Goal: Task Accomplishment & Management: Use online tool/utility

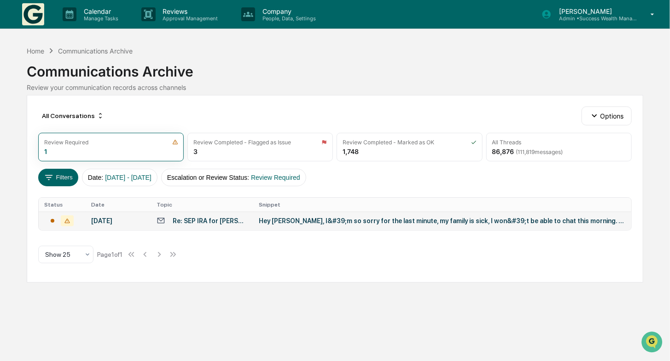
click at [363, 224] on div "Hey [PERSON_NAME], I&#39;m so sorry for the last minute, my family is sick, I w…" at bounding box center [442, 220] width 367 height 7
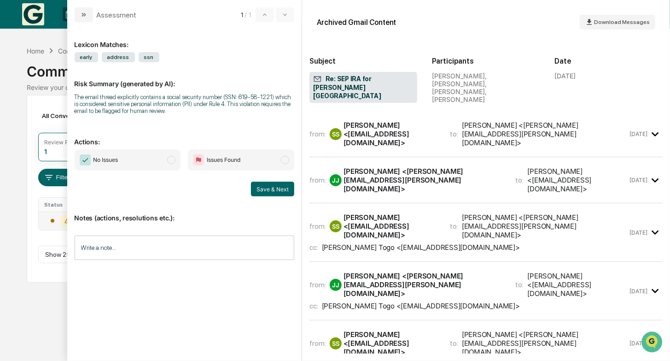
click at [14, 109] on div "Calendar Manage Tasks Reviews Approval Management Company People, Data, Setting…" at bounding box center [335, 180] width 670 height 361
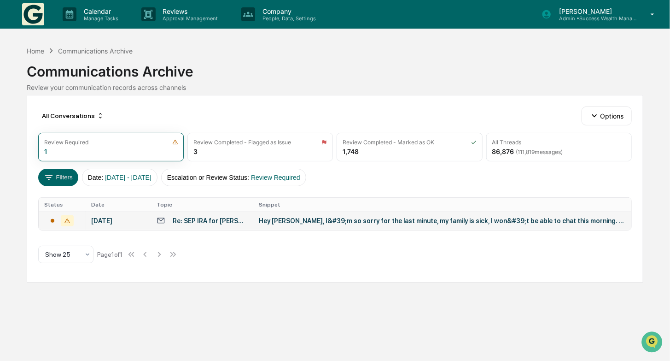
click at [311, 221] on div "Hey [PERSON_NAME], I&#39;m so sorry for the last minute, my family is sick, I w…" at bounding box center [442, 220] width 367 height 7
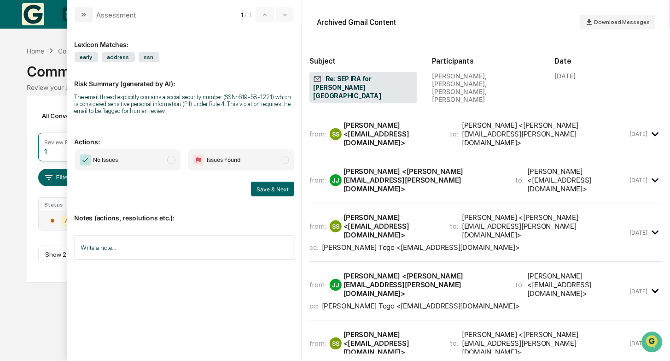
click at [174, 161] on span "modal" at bounding box center [171, 160] width 8 height 8
click at [176, 252] on input "Write a note..." at bounding box center [185, 247] width 220 height 24
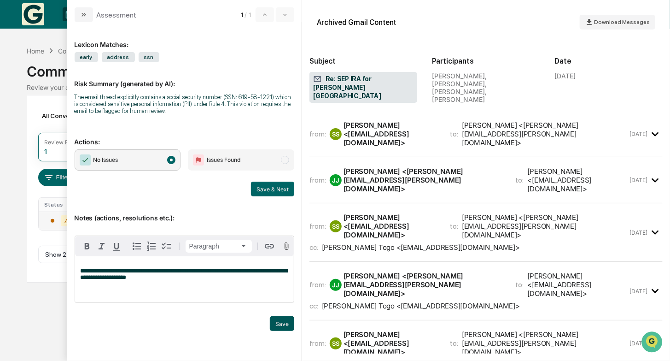
click at [282, 329] on button "Save" at bounding box center [282, 323] width 24 height 15
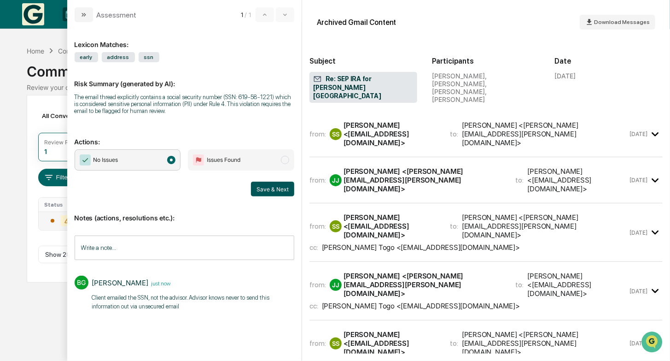
click at [283, 193] on button "Save & Next" at bounding box center [272, 188] width 43 height 15
